Goal: Transaction & Acquisition: Purchase product/service

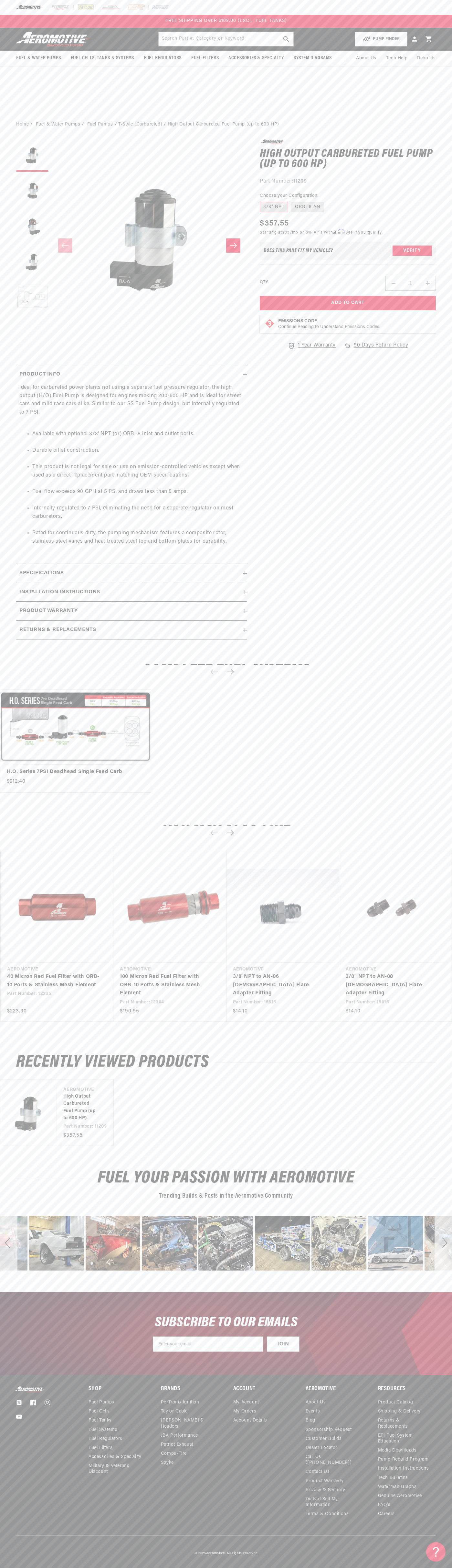
click at [27, 8] on img at bounding box center [30, 7] width 27 height 7
click at [432, 1153] on div "Recently Viewed Products Vendor Aeromotive High Output Carbureted Fuel Pump (up…" at bounding box center [226, 1101] width 452 height 114
click at [136, 1563] on html "Skip to content Your cart Your cart is empty Loading... You may also like Subto…" at bounding box center [226, 784] width 452 height 1568
click at [2, 16] on body "Skip to content Your cart Your cart is empty Loading... You may also like Subto…" at bounding box center [226, 784] width 452 height 1568
